Goal: Submit feedback/report problem

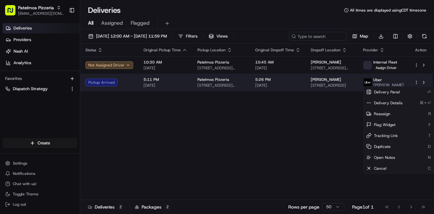
click at [418, 83] on html "Patelmos Pizzeria [EMAIL_ADDRESS][DOMAIN_NAME] Toggle Sidebar Deliveries Provid…" at bounding box center [217, 107] width 434 height 214
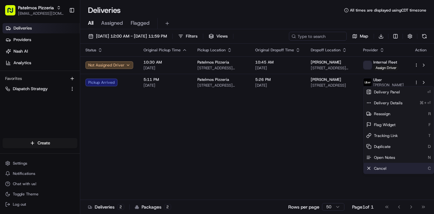
click at [396, 170] on div "Cancel C" at bounding box center [399, 168] width 70 height 11
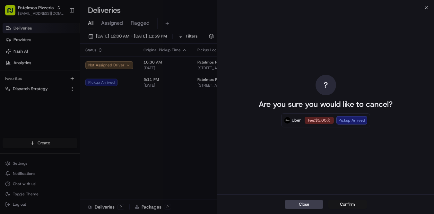
click at [345, 201] on button "Confirm" at bounding box center [347, 204] width 39 height 9
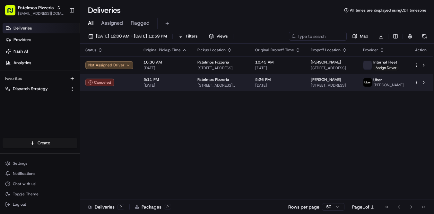
click at [415, 82] on html "Patelmos Pizzeria support@ordering360.com Toggle Sidebar Deliveries Providers N…" at bounding box center [217, 107] width 434 height 214
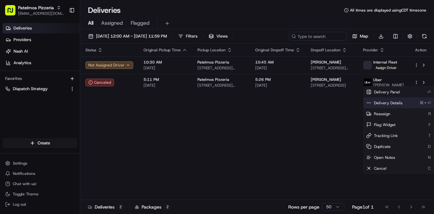
click at [393, 102] on span "Delivery Details" at bounding box center [388, 102] width 29 height 5
click at [321, 117] on html "Patelmos Pizzeria support@ordering360.com Toggle Sidebar Deliveries Providers N…" at bounding box center [217, 107] width 434 height 214
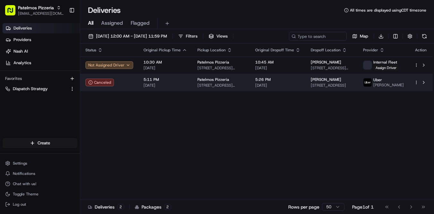
click at [417, 84] on html "Patelmos Pizzeria support@ordering360.com Toggle Sidebar Deliveries Providers N…" at bounding box center [217, 107] width 434 height 214
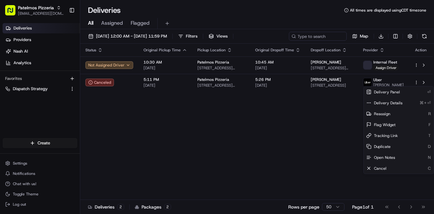
click at [289, 115] on html "Patelmos Pizzeria support@ordering360.com Toggle Sidebar Deliveries Providers N…" at bounding box center [217, 107] width 434 height 214
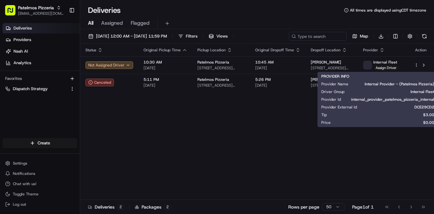
click at [288, 102] on div "Status Original Pickup Time Pickup Location Original Dropoff Time Dropoff Locat…" at bounding box center [256, 122] width 352 height 156
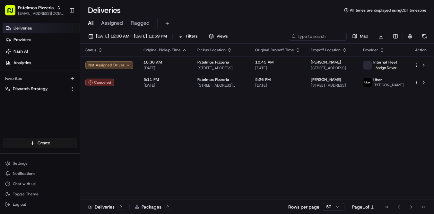
click at [214, 102] on div "Status Original Pickup Time Pickup Location Original Dropoff Time Dropoff Locat…" at bounding box center [256, 122] width 352 height 156
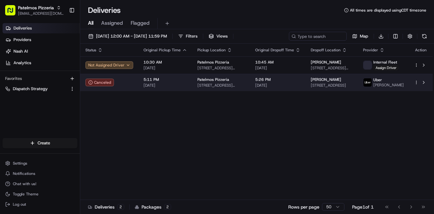
click at [415, 86] on div at bounding box center [420, 83] width 13 height 8
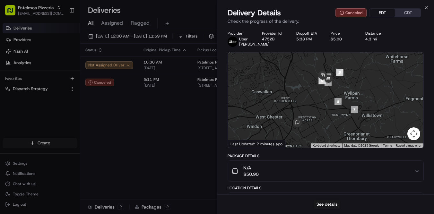
click at [371, 13] on button "EDT" at bounding box center [383, 13] width 26 height 8
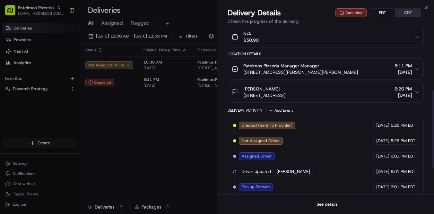
scroll to position [191, 0]
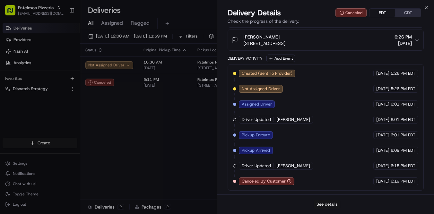
click at [328, 205] on button "See details" at bounding box center [327, 204] width 27 height 9
click at [427, 6] on icon "button" at bounding box center [426, 7] width 5 height 5
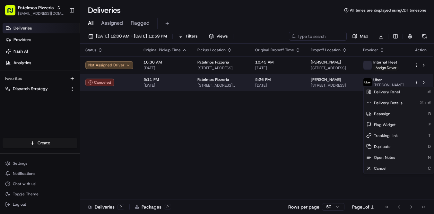
click at [415, 83] on html "Patelmos Pizzeria support@ordering360.com Toggle Sidebar Deliveries Providers N…" at bounding box center [217, 107] width 434 height 214
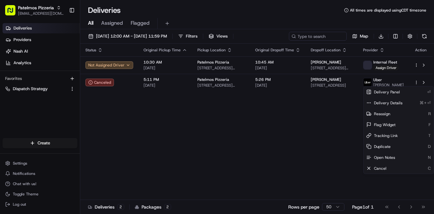
click at [322, 149] on html "Patelmos Pizzeria support@ordering360.com Toggle Sidebar Deliveries Providers N…" at bounding box center [217, 107] width 434 height 214
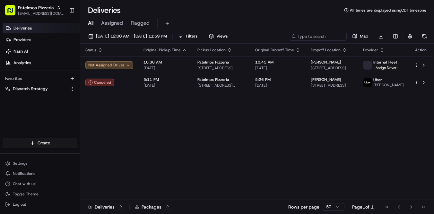
click at [302, 151] on div "Status Original Pickup Time Pickup Location Original Dropoff Time Dropoff Locat…" at bounding box center [256, 122] width 352 height 156
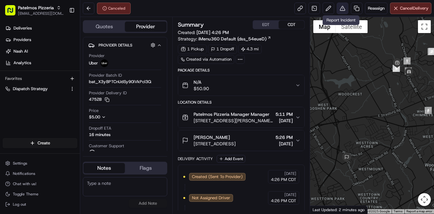
click at [344, 10] on button at bounding box center [343, 9] width 12 height 12
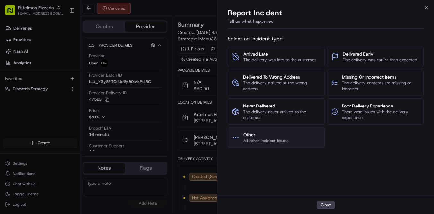
click at [270, 139] on span "All other incident issues" at bounding box center [265, 141] width 45 height 6
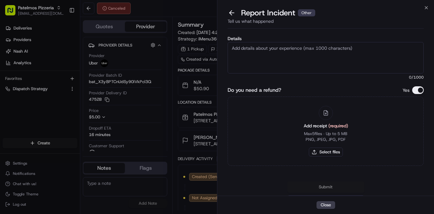
click at [268, 58] on textarea "Details" at bounding box center [326, 57] width 196 height 31
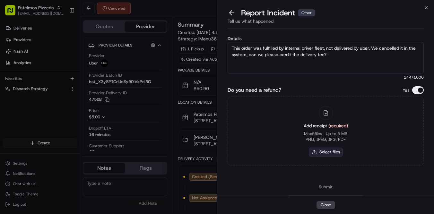
type textarea "This order was fulfilled by internal driver fleet, not delivered by uber. We ca…"
click at [335, 152] on button "Select files" at bounding box center [326, 152] width 34 height 9
click at [324, 150] on button "Select files" at bounding box center [326, 152] width 34 height 9
type input "C:\fakepath\Screenshot 2025-08-19 at 5.24.33 PM.png"
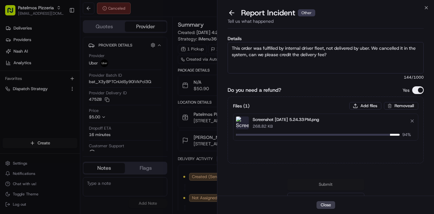
scroll to position [9, 0]
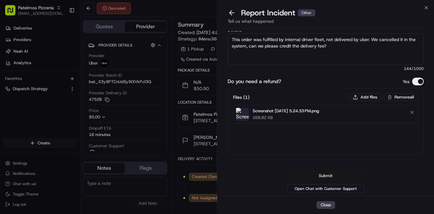
click at [335, 177] on button "Submit" at bounding box center [325, 176] width 77 height 12
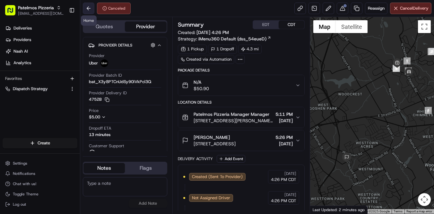
click at [90, 9] on button at bounding box center [89, 9] width 12 height 12
